Goal: Information Seeking & Learning: Learn about a topic

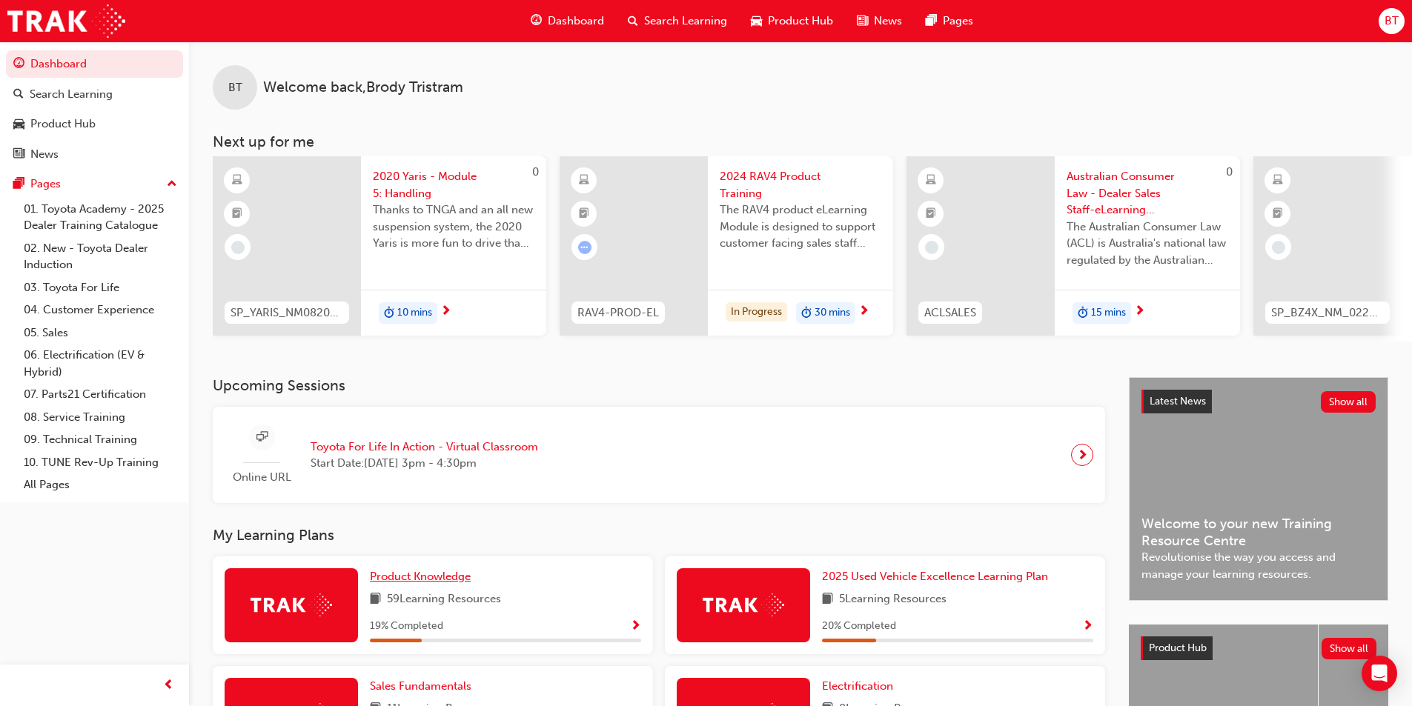
click at [417, 583] on span "Product Knowledge" at bounding box center [420, 576] width 101 height 13
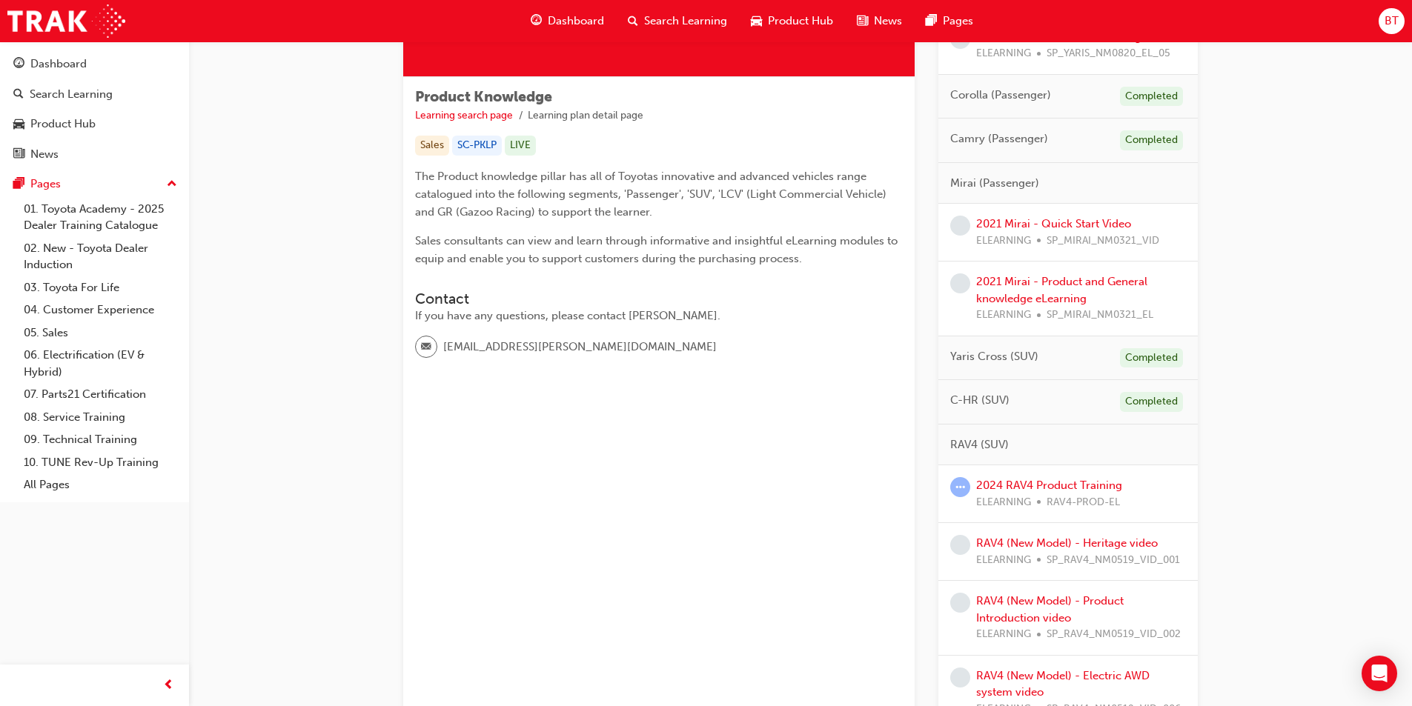
scroll to position [371, 0]
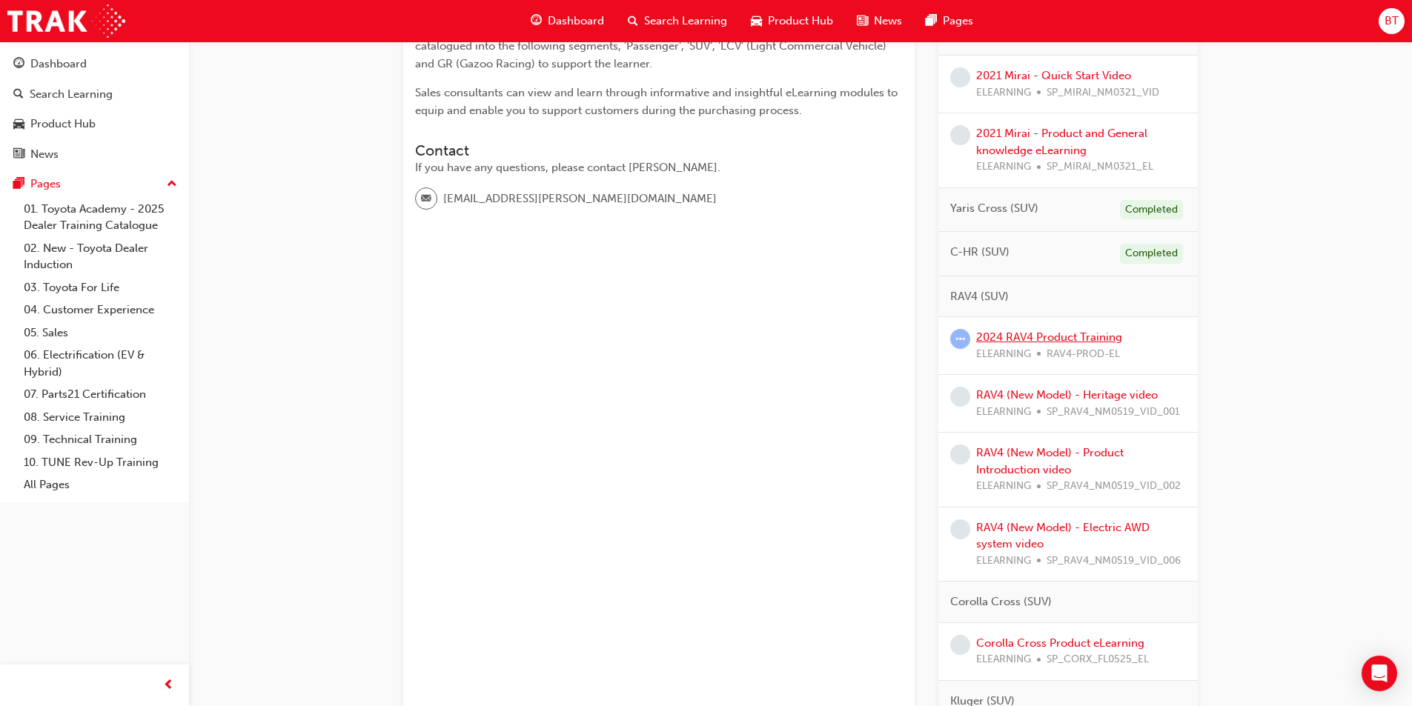
click at [1054, 341] on link "2024 RAV4 Product Training" at bounding box center [1049, 337] width 146 height 13
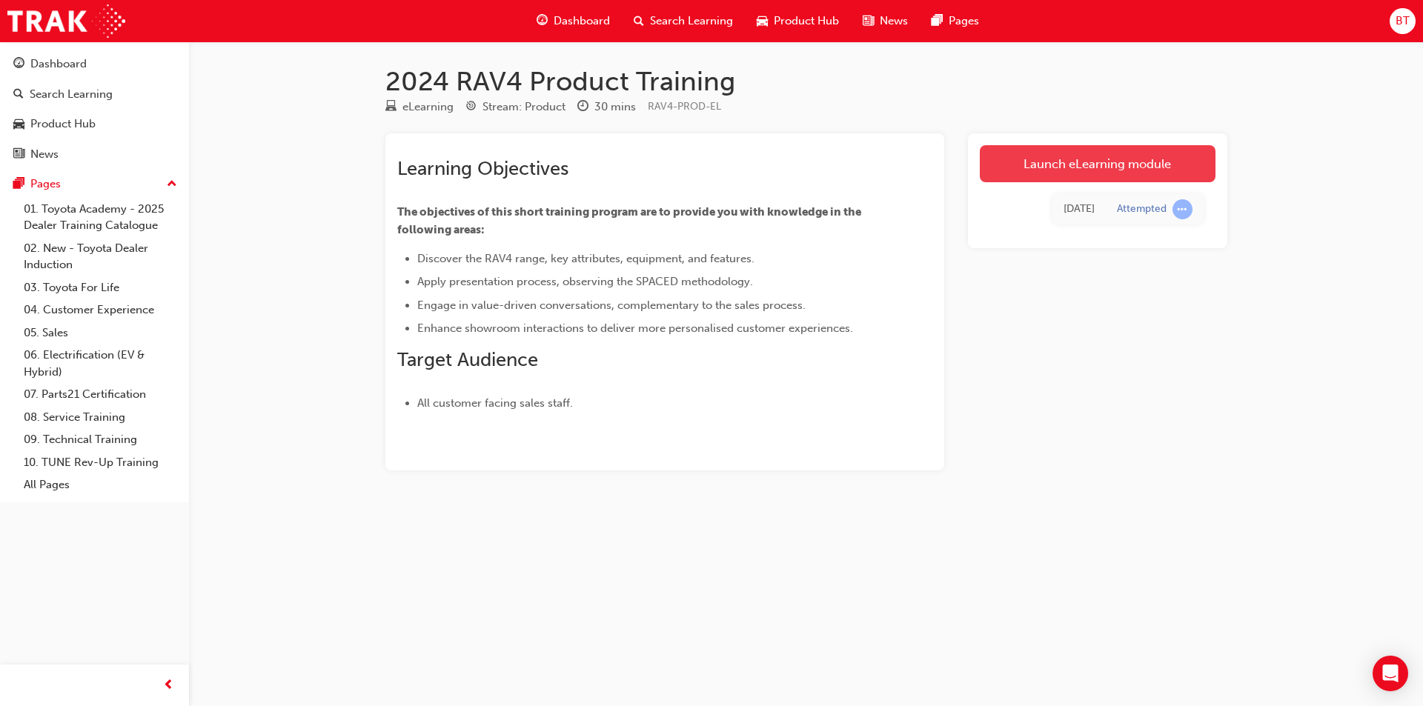
click at [1083, 177] on link "Launch eLearning module" at bounding box center [1098, 163] width 236 height 37
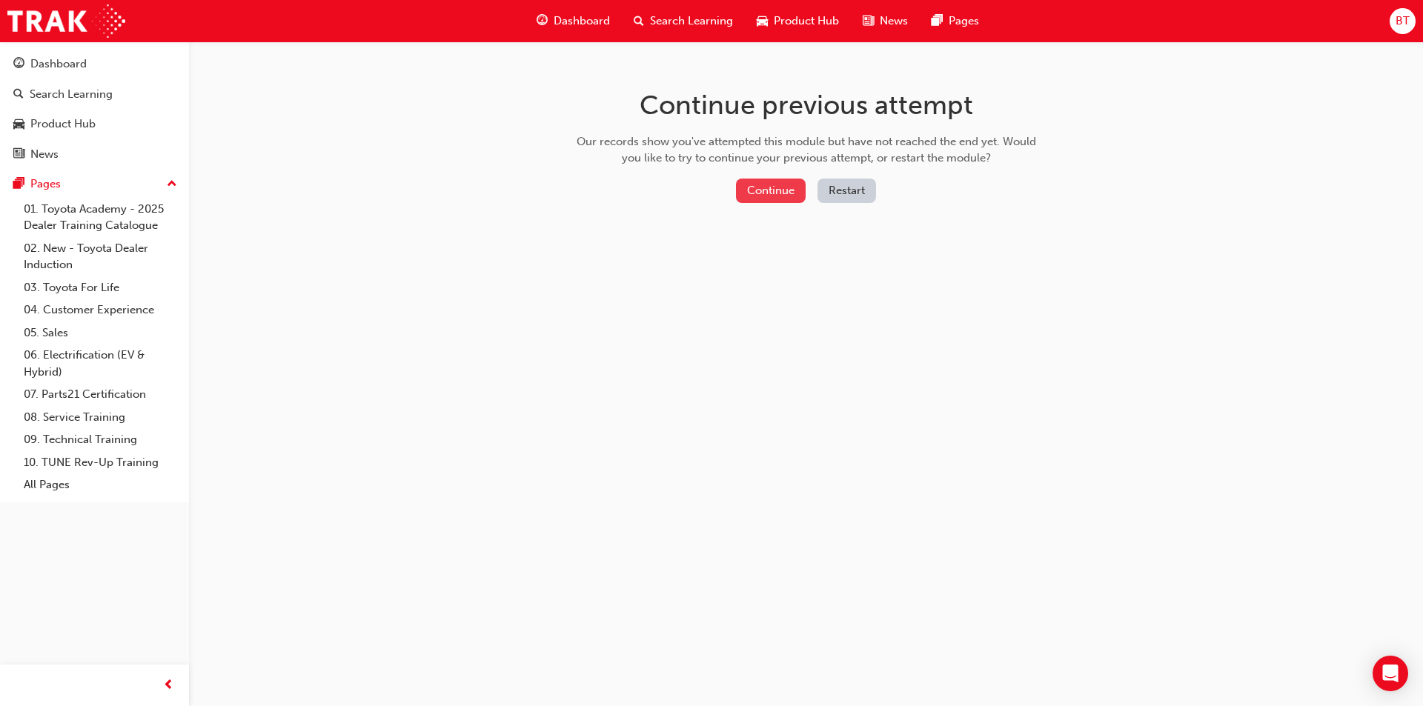
click at [752, 193] on button "Continue" at bounding box center [771, 191] width 70 height 24
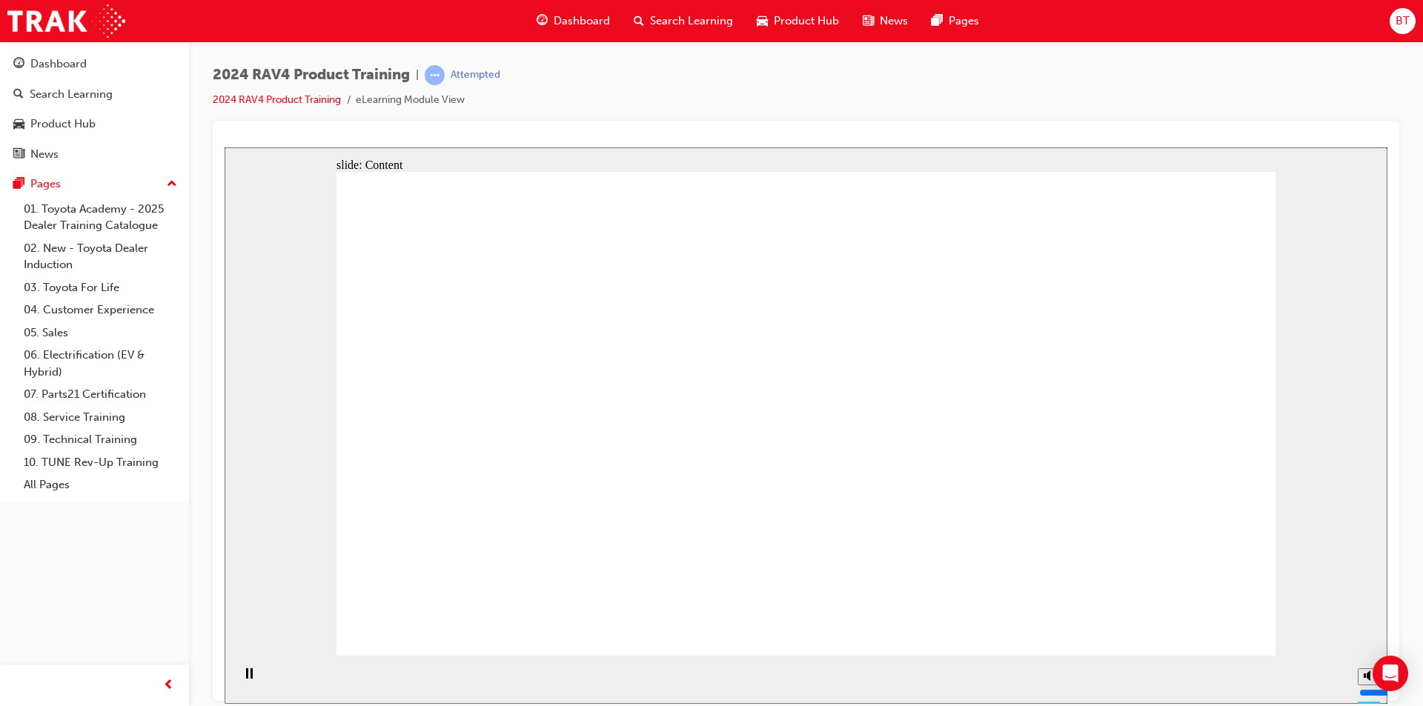
drag, startPoint x: 458, startPoint y: 632, endPoint x: 444, endPoint y: 625, distance: 15.6
